Goal: Task Accomplishment & Management: Complete application form

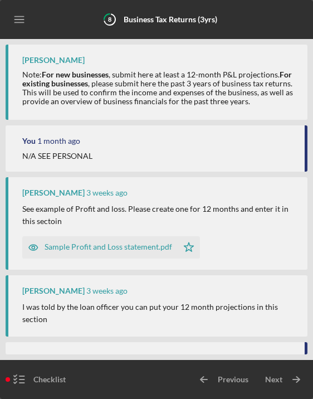
click at [23, 20] on line "button" at bounding box center [18, 20] width 9 height 0
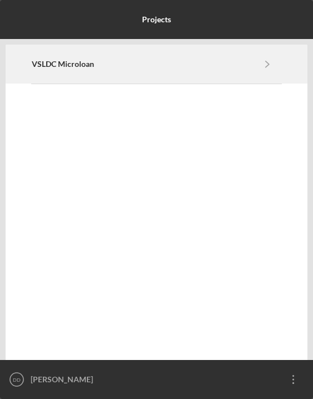
click at [113, 70] on div "VSLDC Microloan Icon/Navigate" at bounding box center [157, 64] width 250 height 38
click at [82, 62] on b "VSLDC Microloan" at bounding box center [63, 64] width 62 height 9
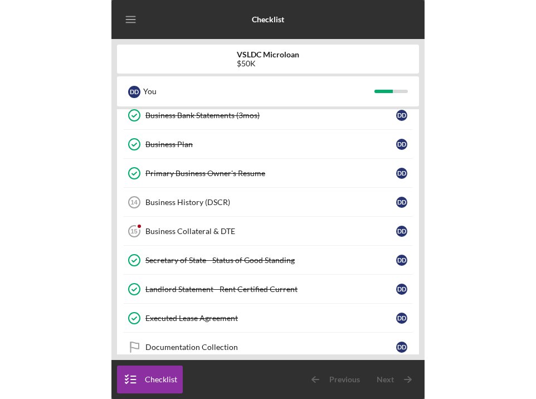
scroll to position [201, 0]
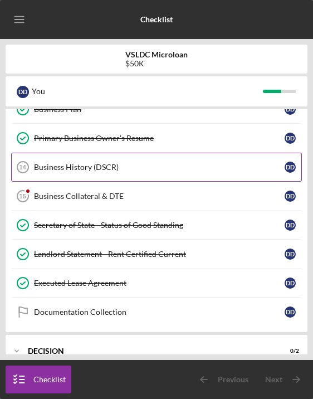
click at [107, 167] on div "Business History (DSCR)" at bounding box center [159, 167] width 251 height 9
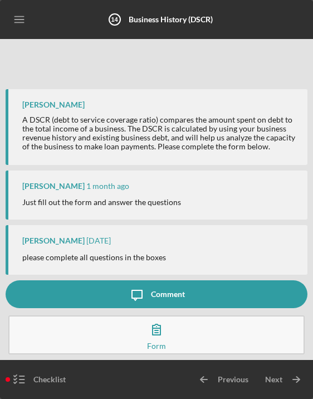
click at [164, 343] on div "Form" at bounding box center [156, 346] width 19 height 6
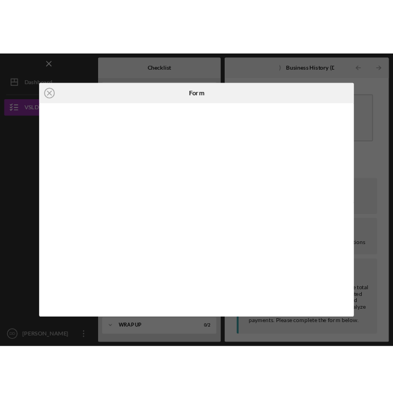
scroll to position [112, 0]
